Goal: Find contact information: Find contact information

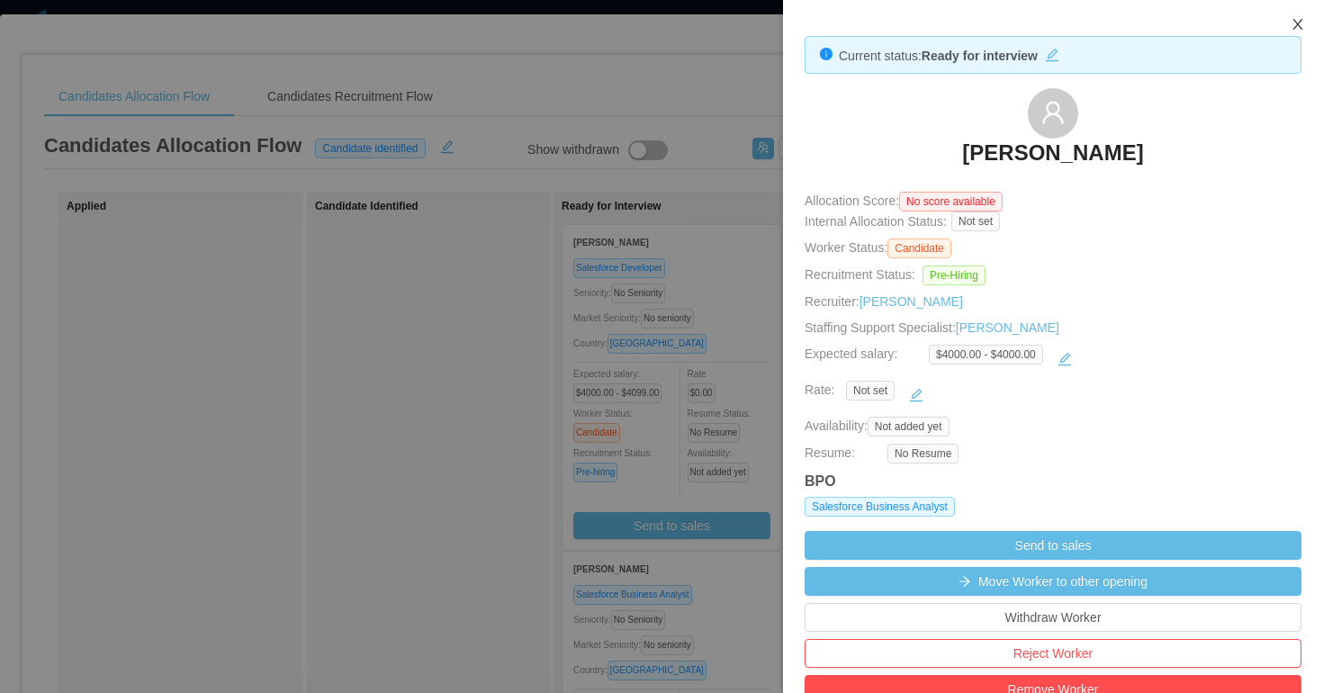
click at [1301, 21] on icon "icon: close" at bounding box center [1298, 24] width 10 height 11
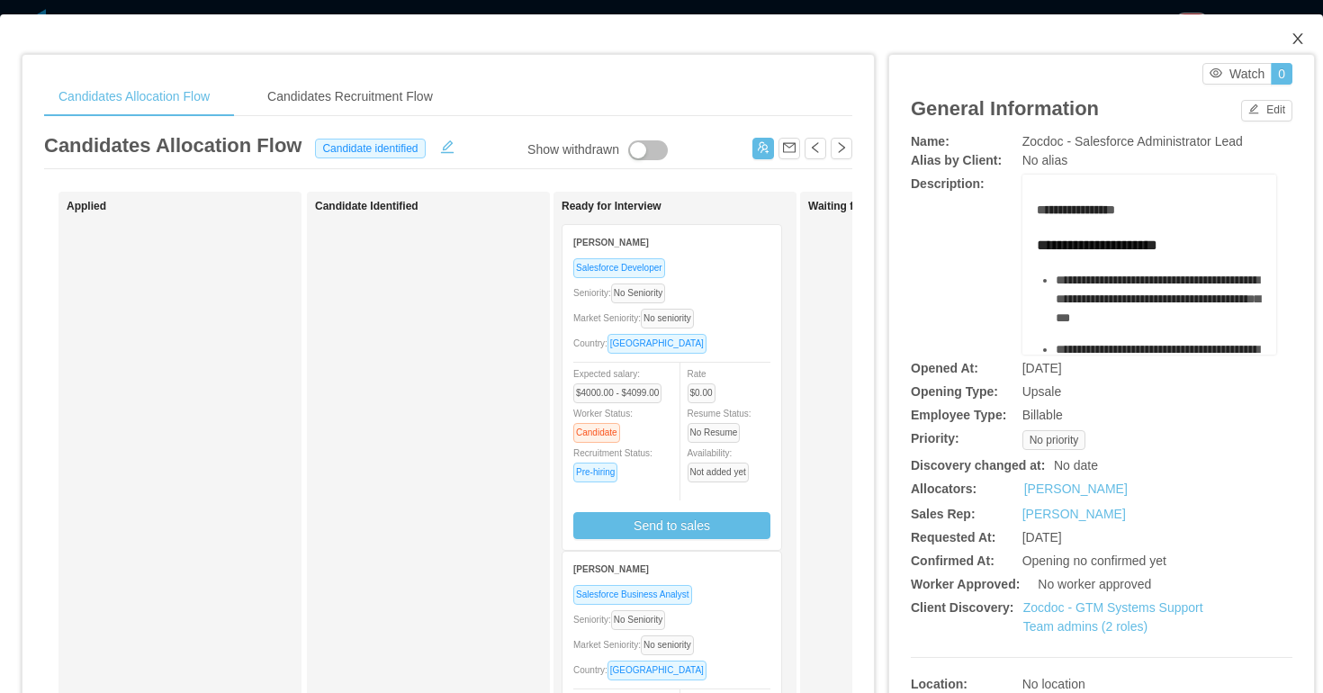
click at [1297, 41] on icon "icon: close" at bounding box center [1298, 39] width 14 height 14
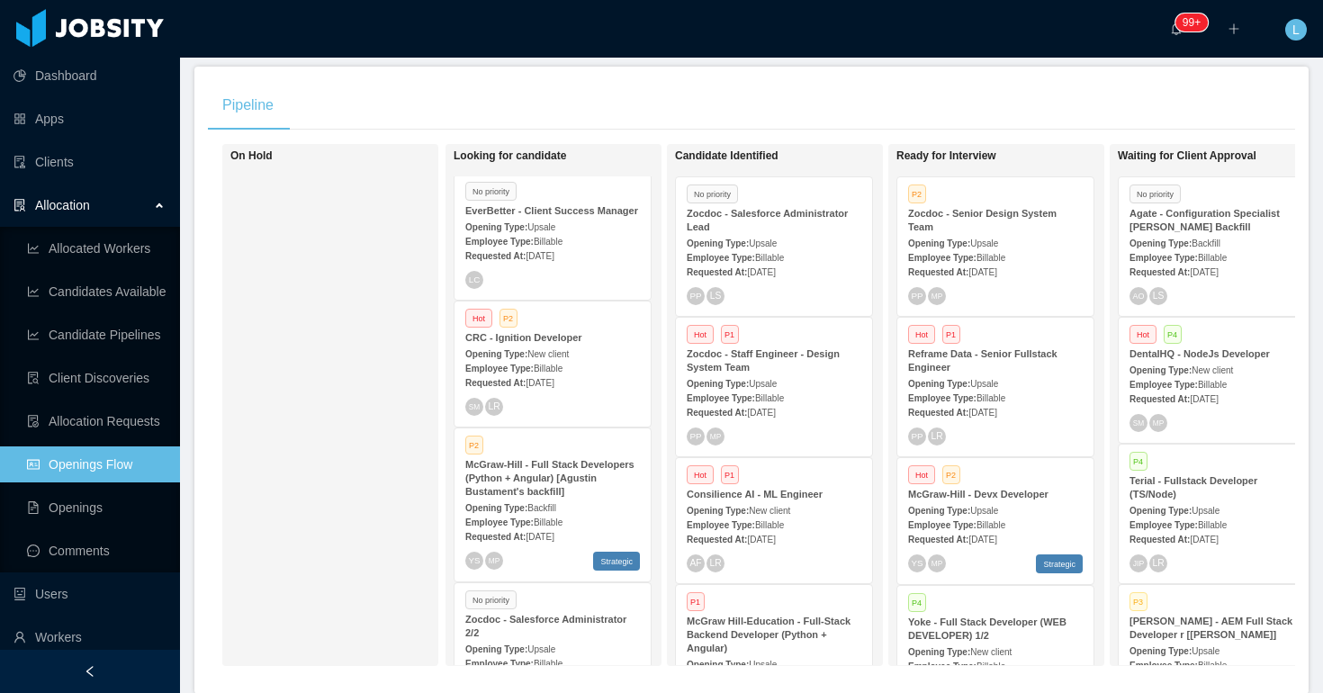
click at [126, 208] on div "Allocation" at bounding box center [90, 205] width 180 height 36
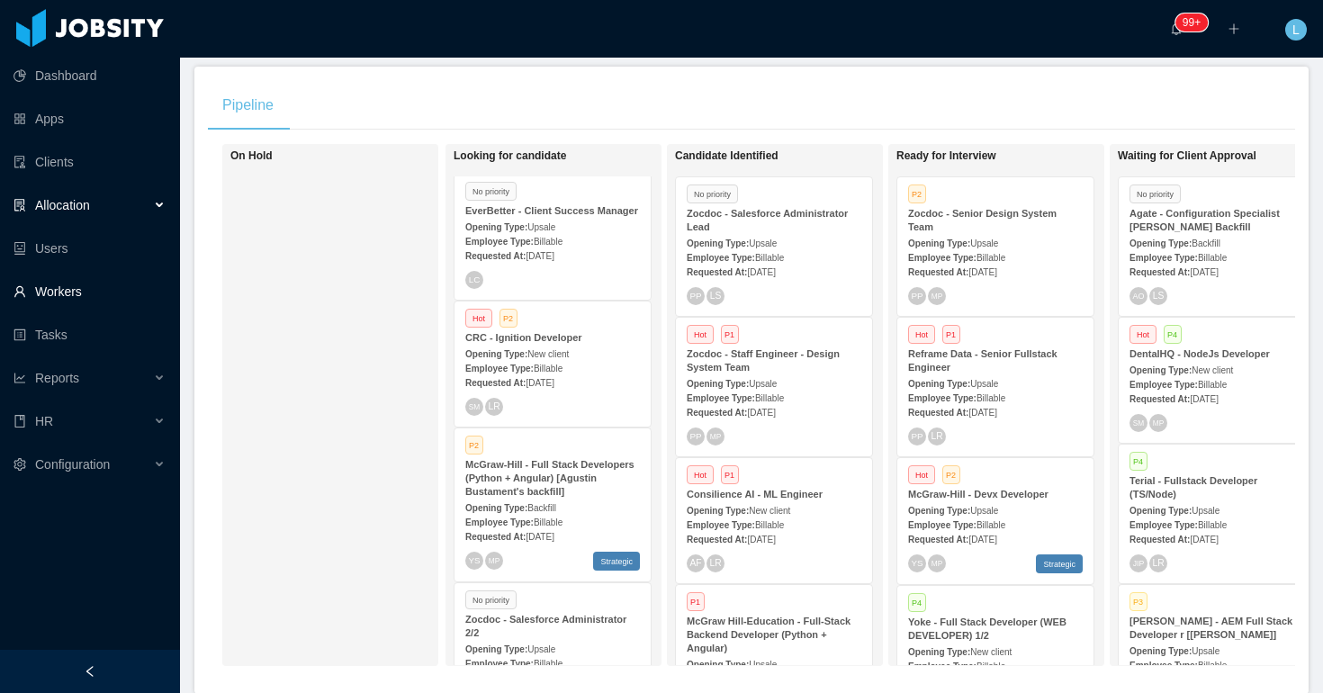
click at [95, 302] on link "Workers" at bounding box center [90, 292] width 152 height 36
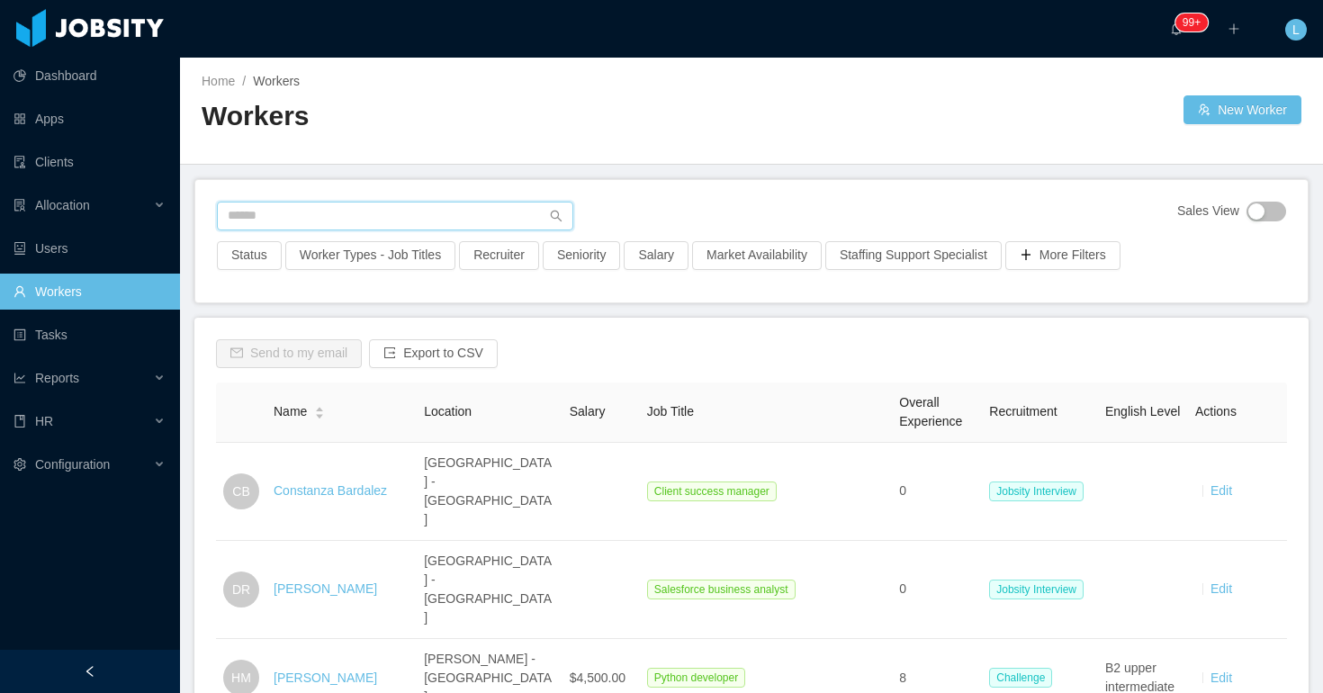
click at [366, 213] on input "text" at bounding box center [395, 216] width 357 height 29
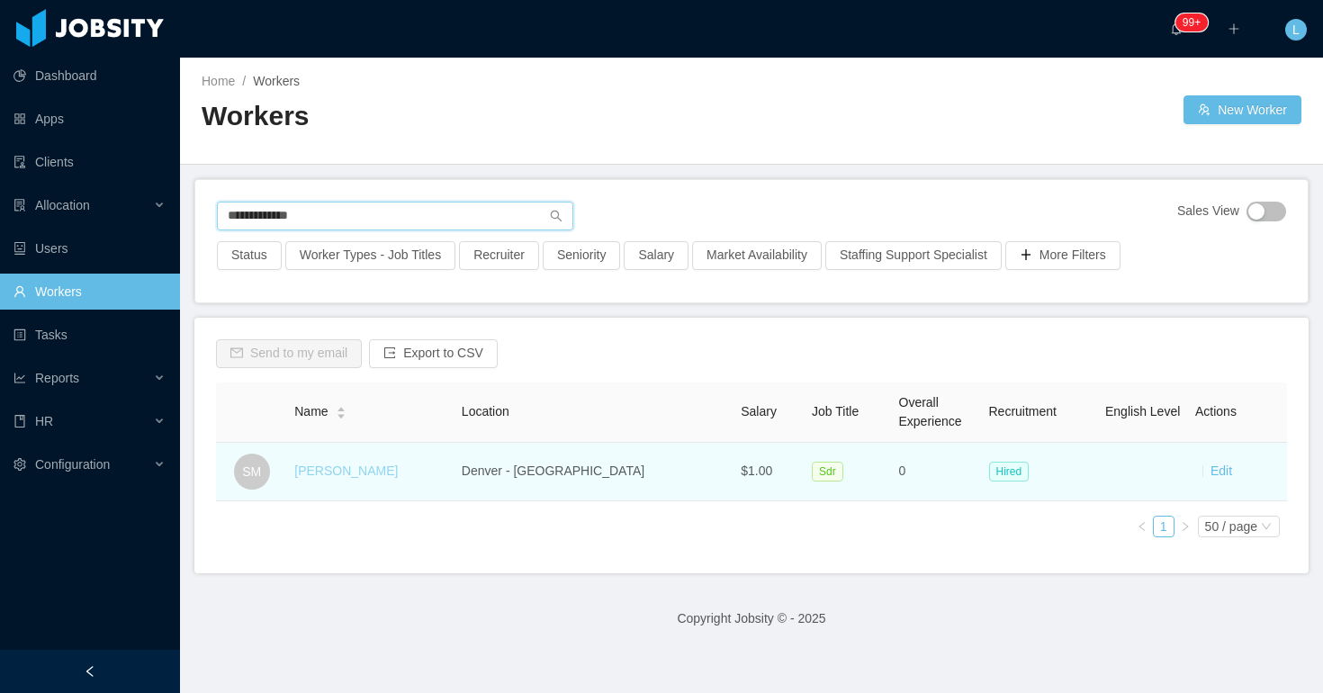
type input "**********"
click at [348, 469] on link "[PERSON_NAME]" at bounding box center [346, 471] width 104 height 14
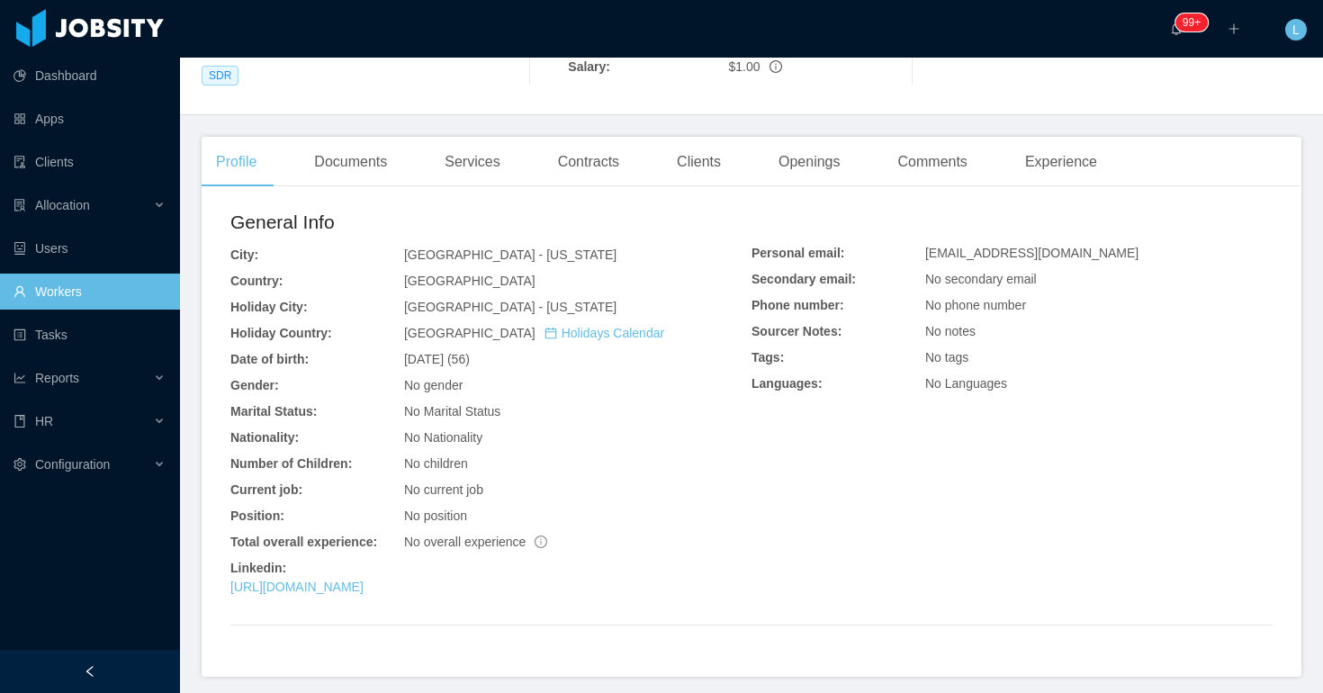
scroll to position [392, 0]
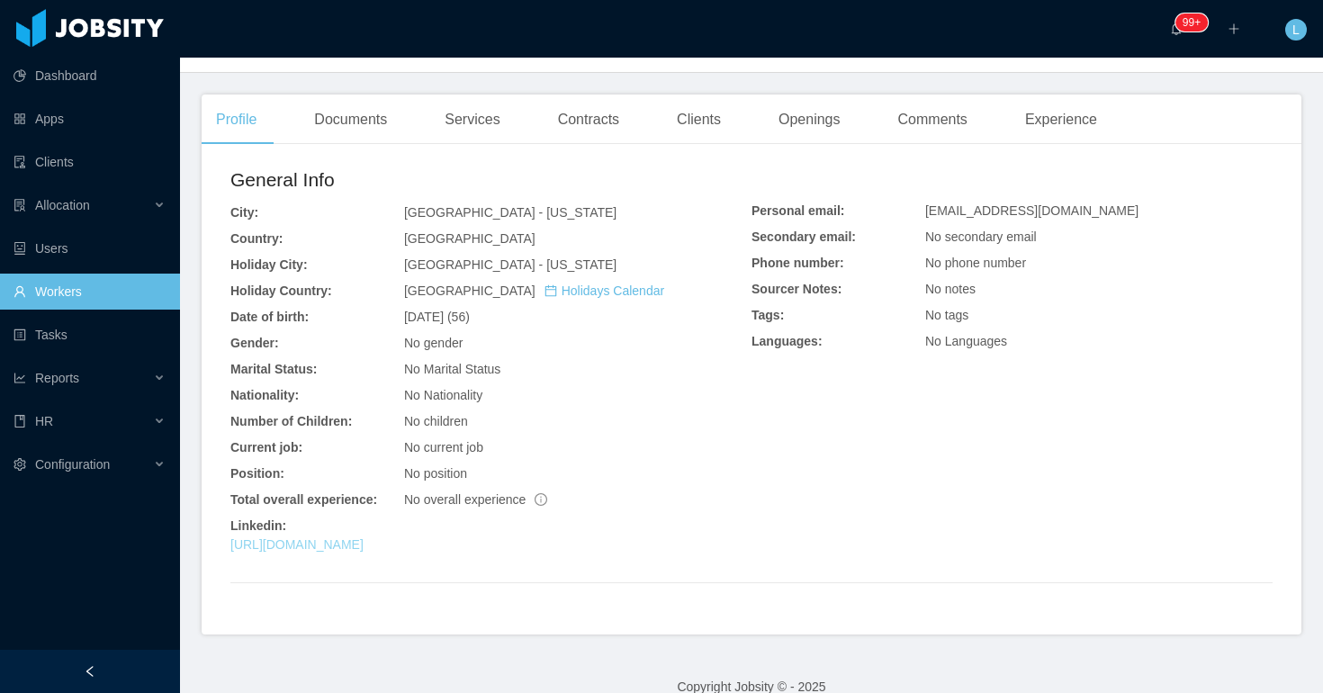
click at [349, 537] on link "[URL][DOMAIN_NAME]" at bounding box center [296, 544] width 133 height 14
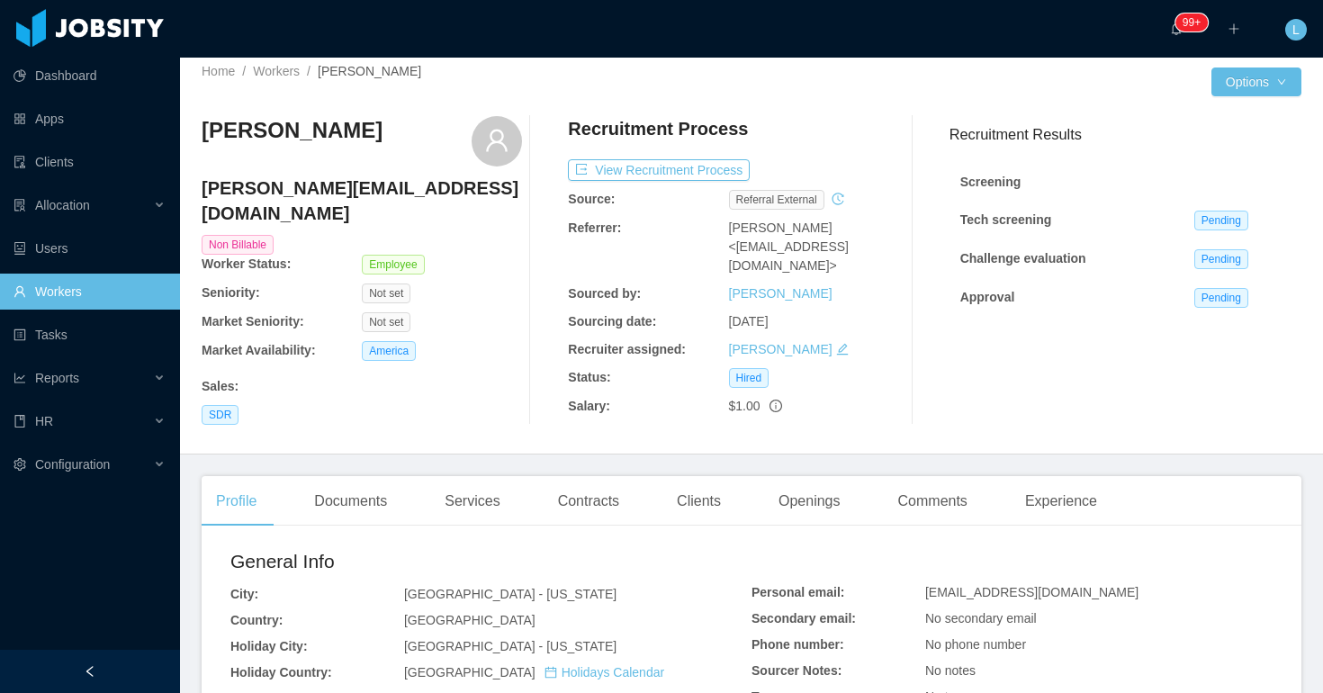
scroll to position [0, 0]
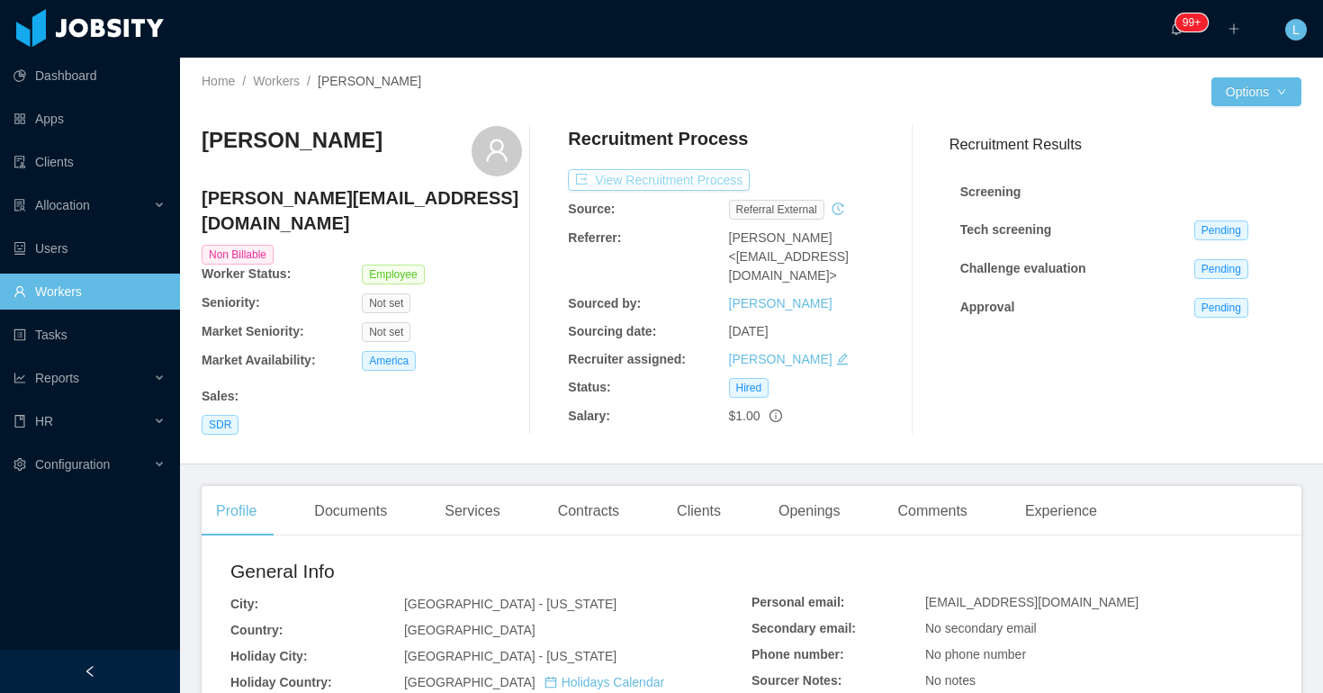
click at [726, 183] on button "View Recruitment Process" at bounding box center [659, 180] width 182 height 22
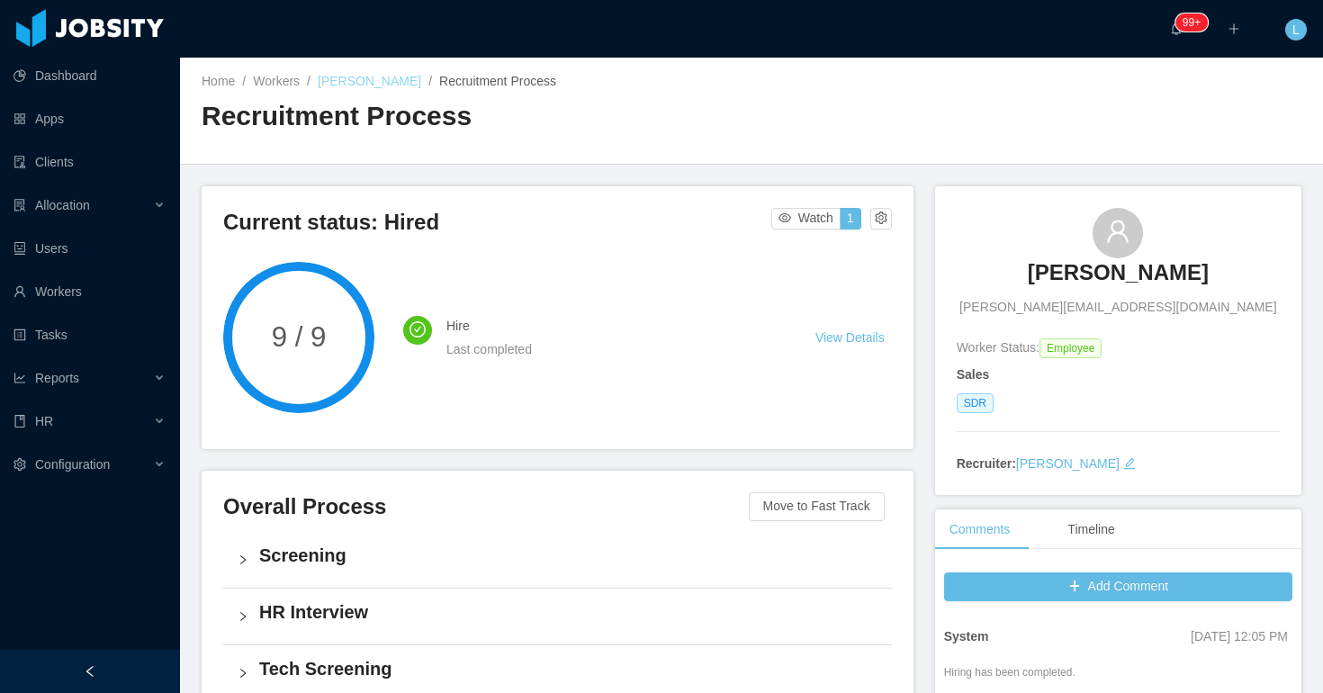
click at [383, 79] on link "[PERSON_NAME]" at bounding box center [370, 81] width 104 height 14
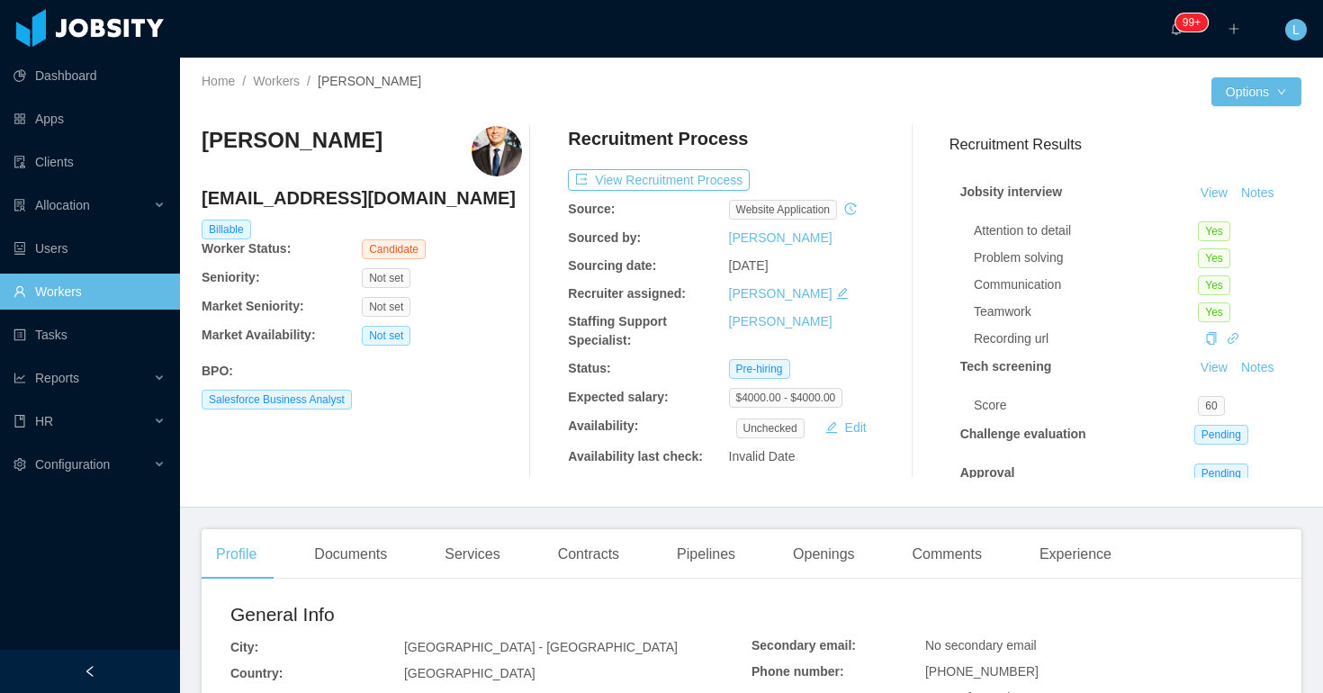
scroll to position [183, 0]
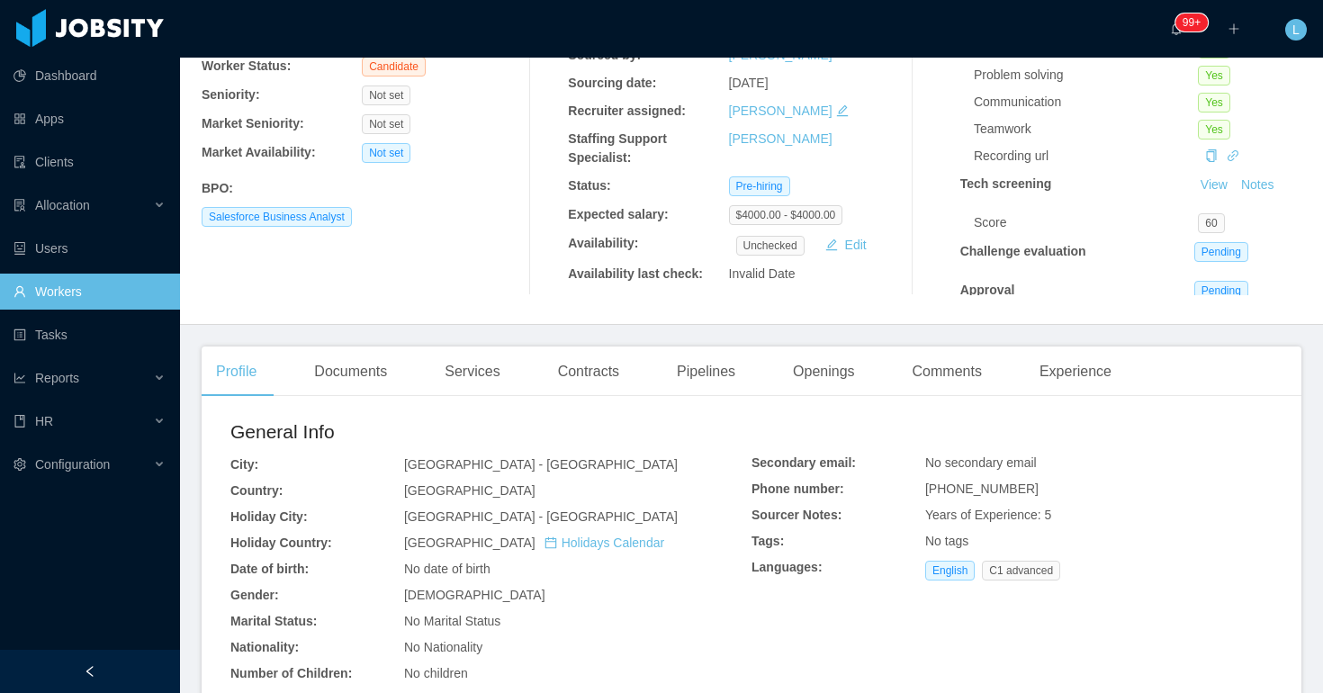
click at [990, 493] on span "[PHONE_NUMBER]" at bounding box center [981, 489] width 113 height 14
copy span "[PHONE_NUMBER]"
